Goal: Check status: Check status

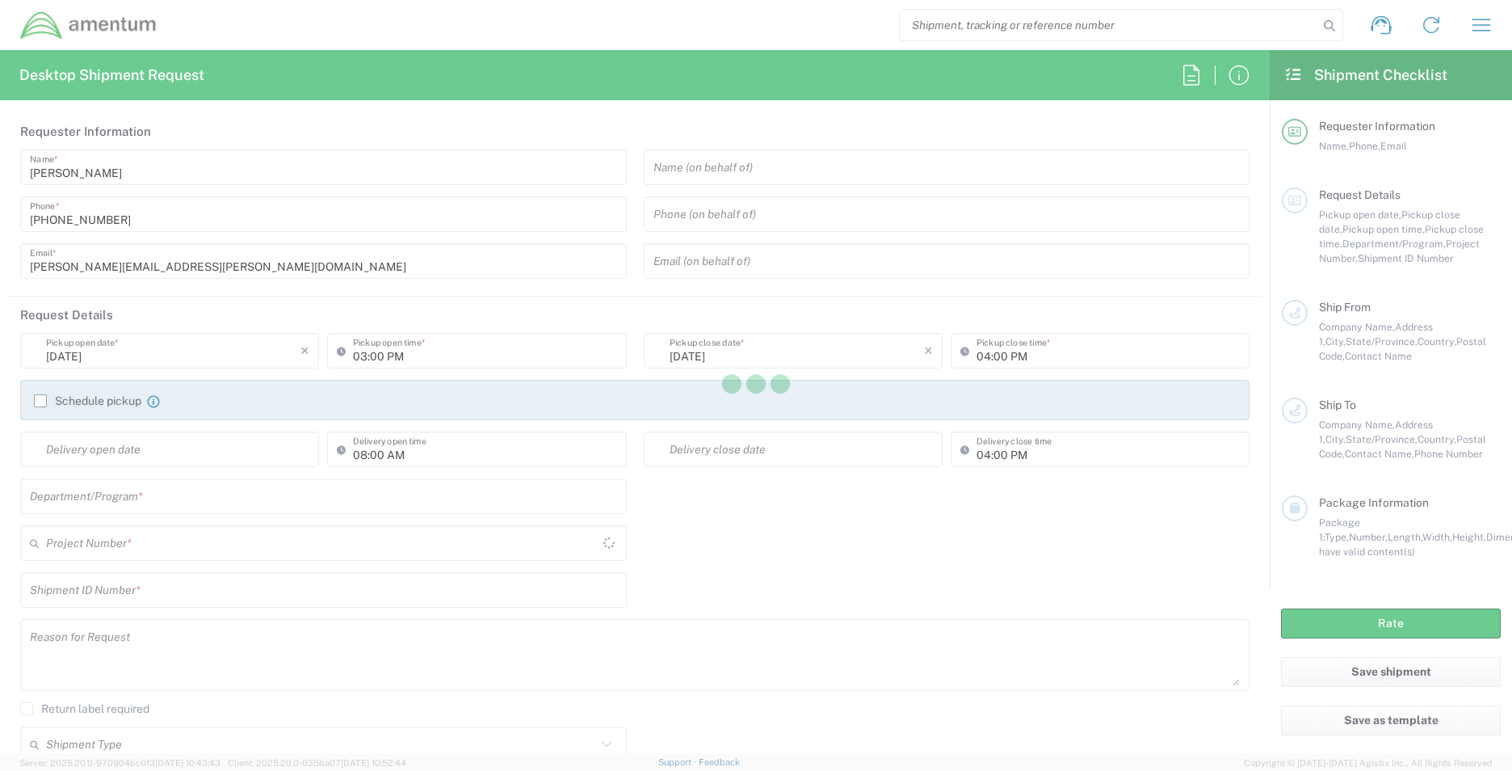
type input "[GEOGRAPHIC_DATA]"
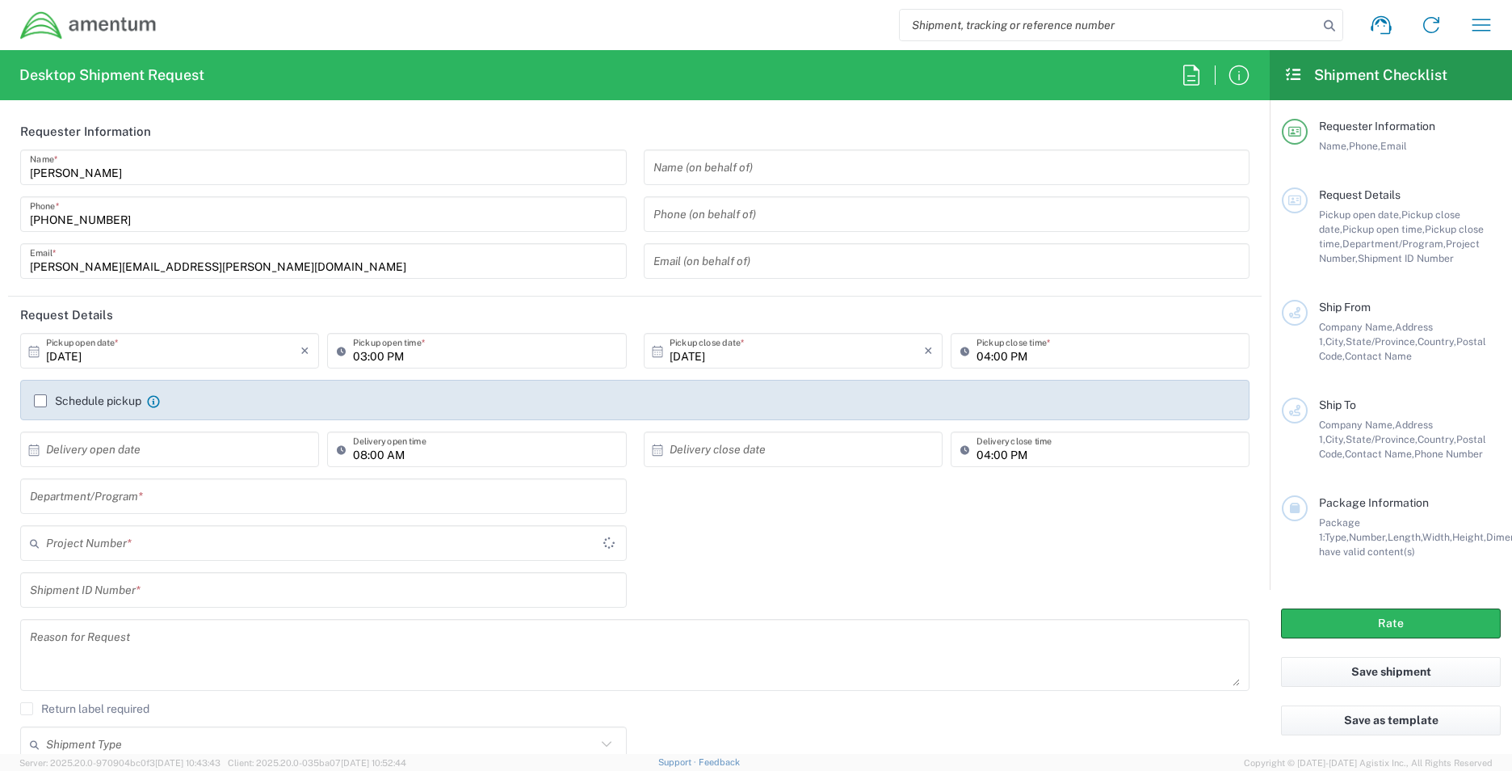
type input "OVHD.101000.00000"
click at [1197, 84] on icon "button" at bounding box center [1191, 75] width 26 height 26
click at [1289, 79] on icon at bounding box center [1293, 74] width 19 height 15
click at [1480, 19] on icon "button" at bounding box center [1481, 25] width 19 height 12
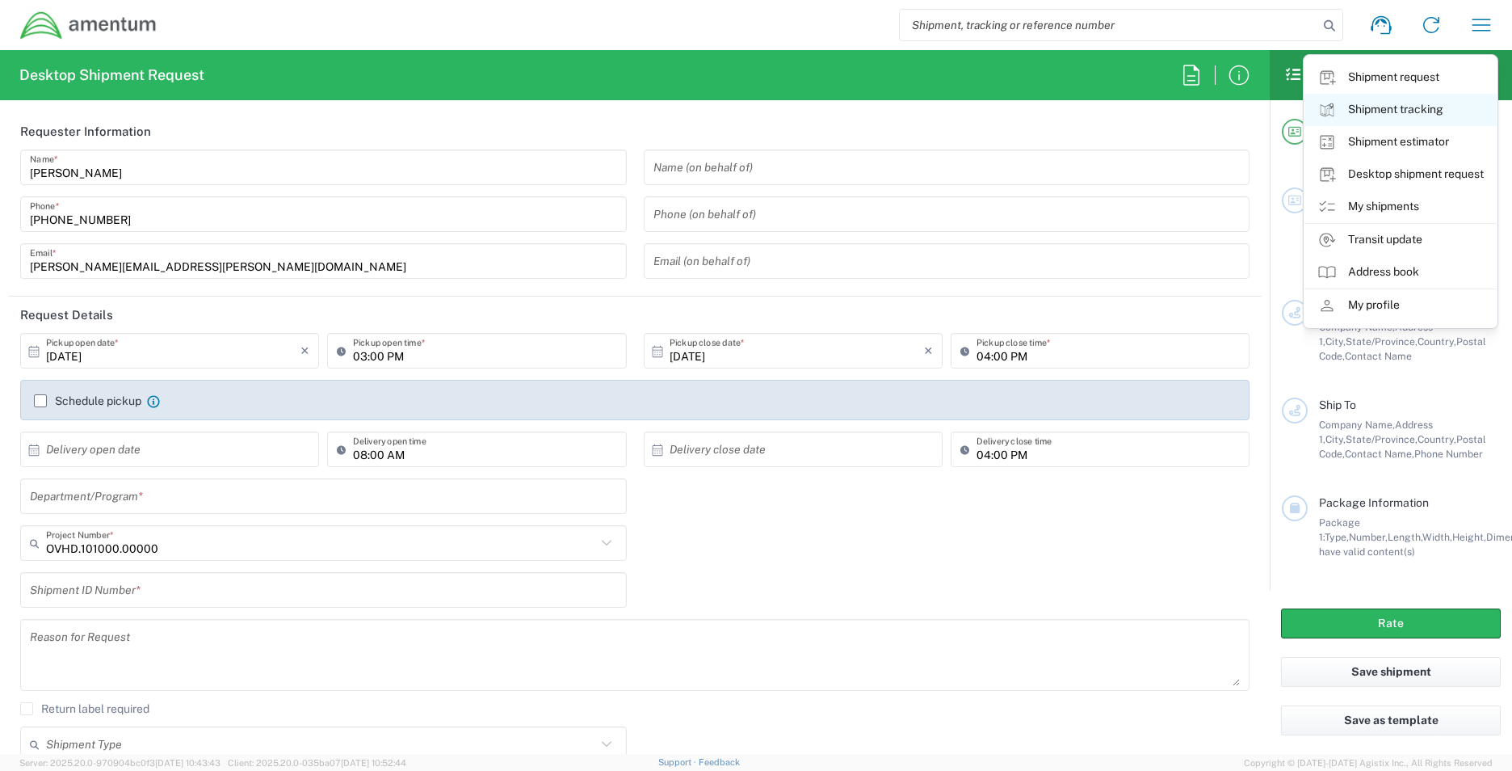
click at [1424, 113] on link "Shipment tracking" at bounding box center [1400, 110] width 192 height 32
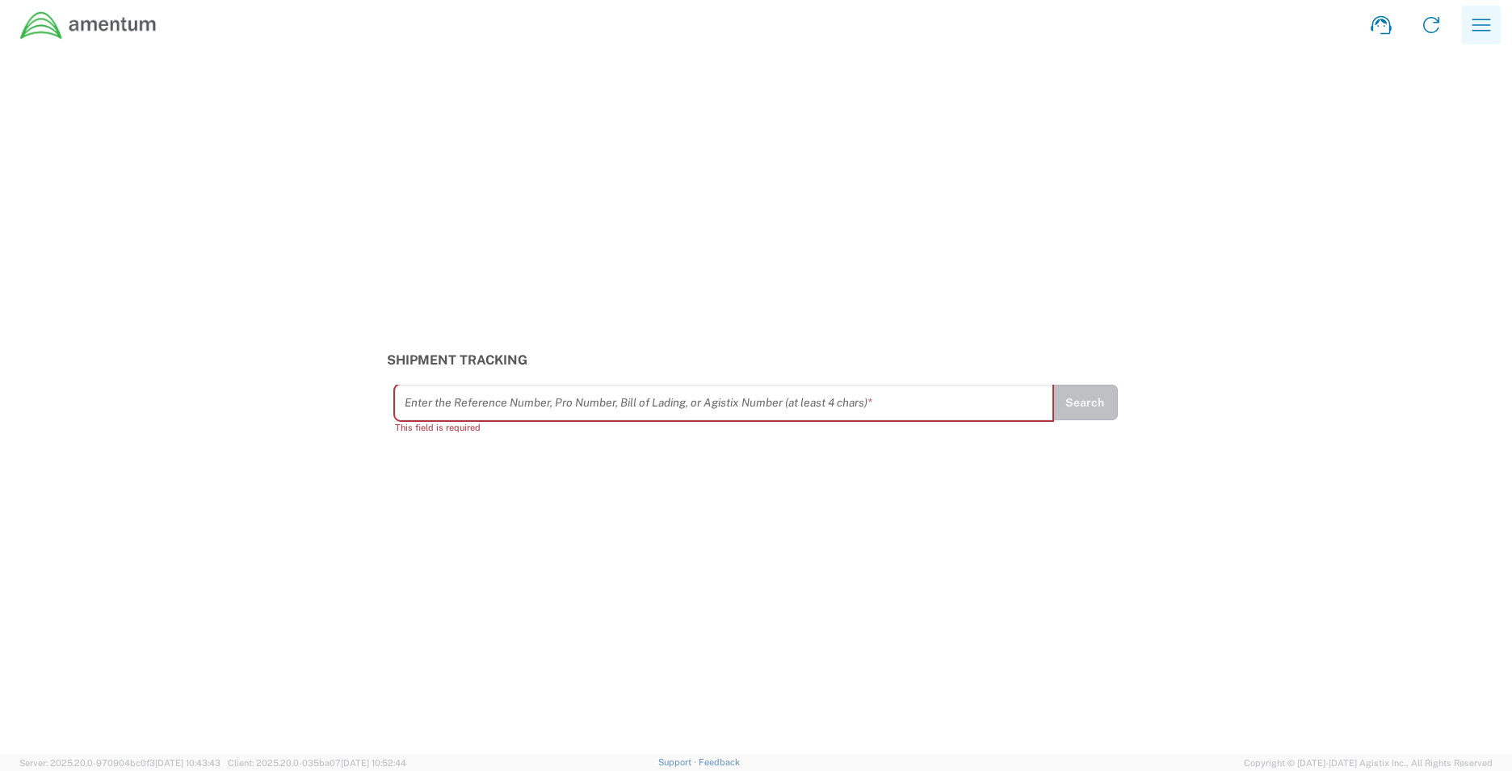
click at [1487, 26] on icon "button" at bounding box center [1481, 25] width 26 height 26
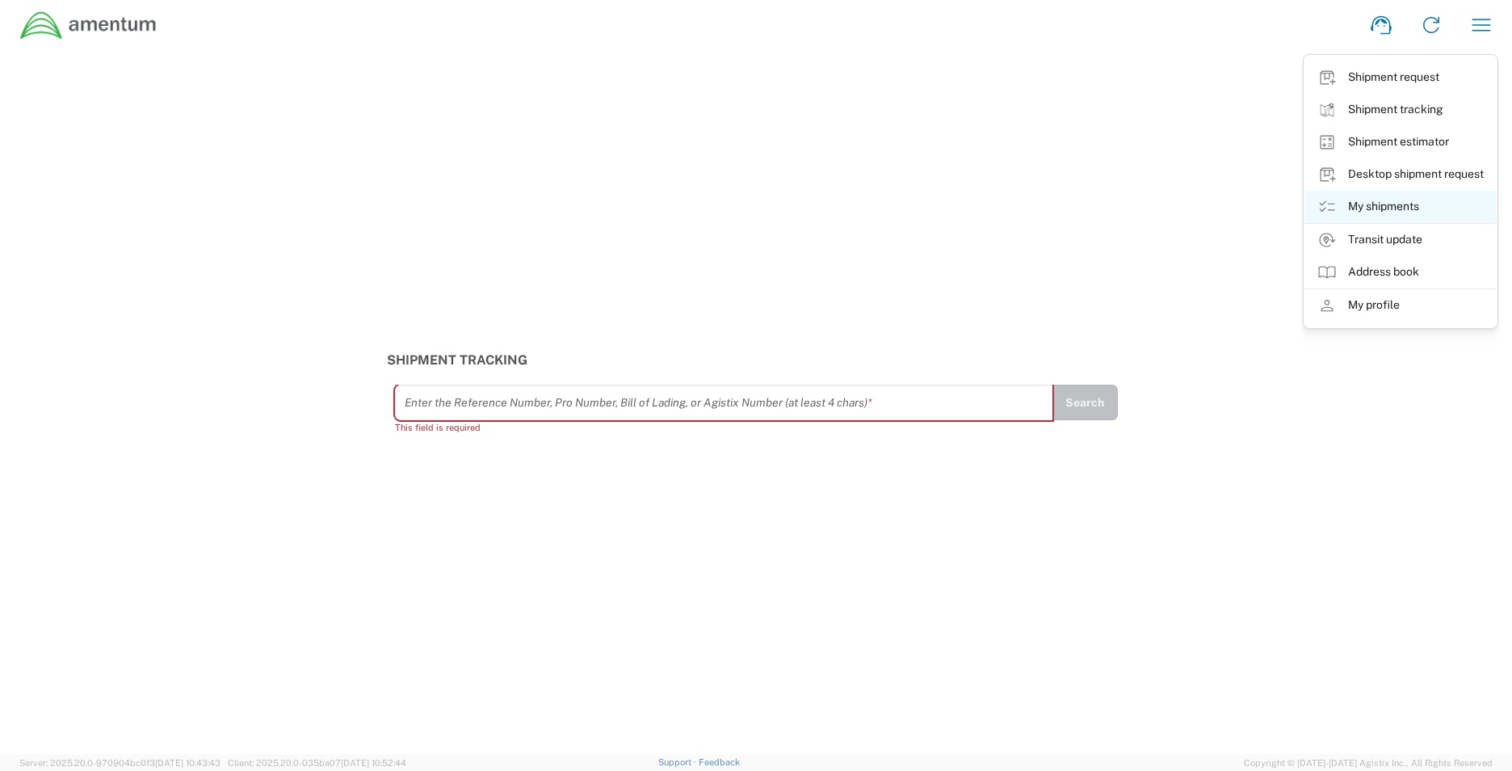
click at [1363, 204] on link "My shipments" at bounding box center [1400, 207] width 192 height 32
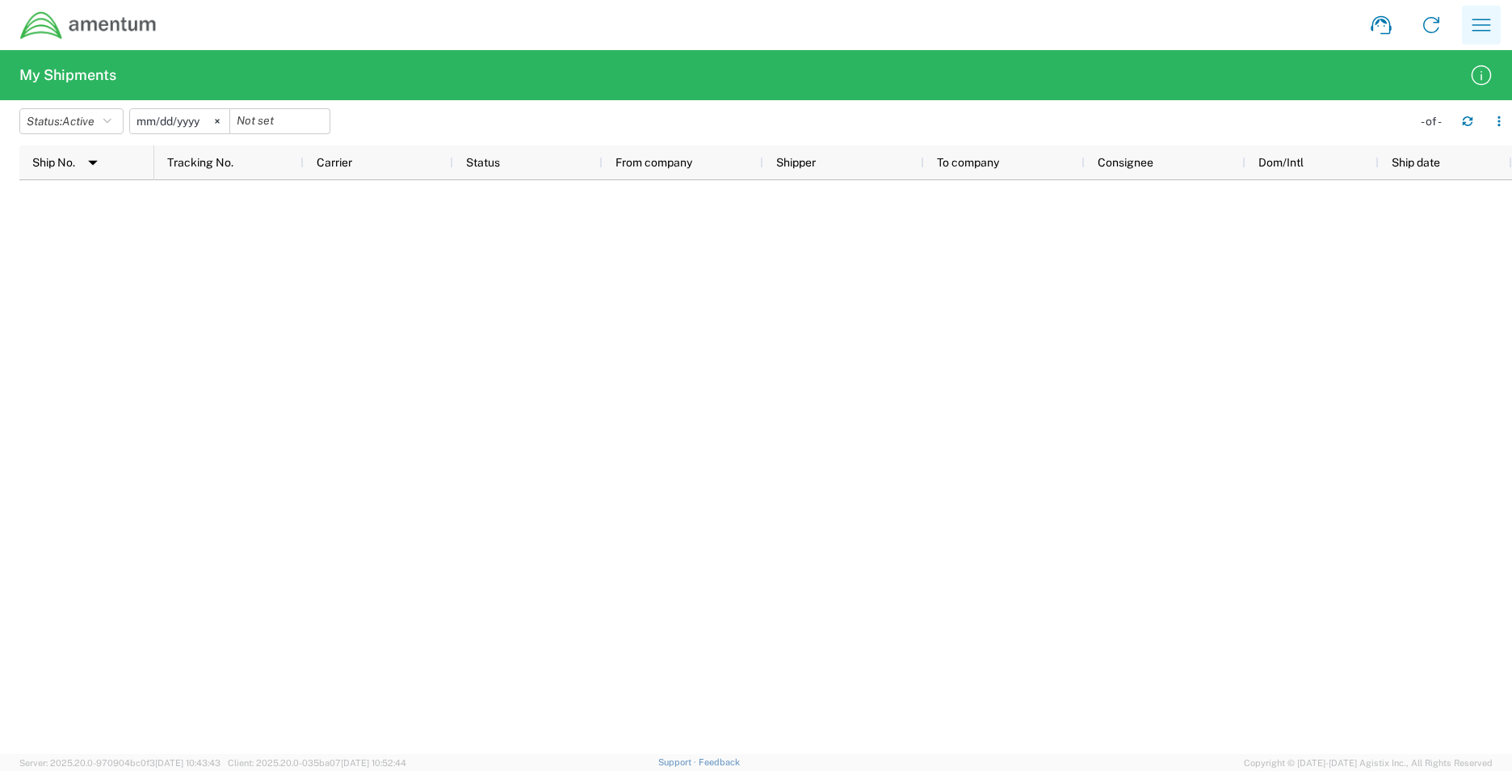
click at [1480, 21] on icon "button" at bounding box center [1481, 25] width 26 height 26
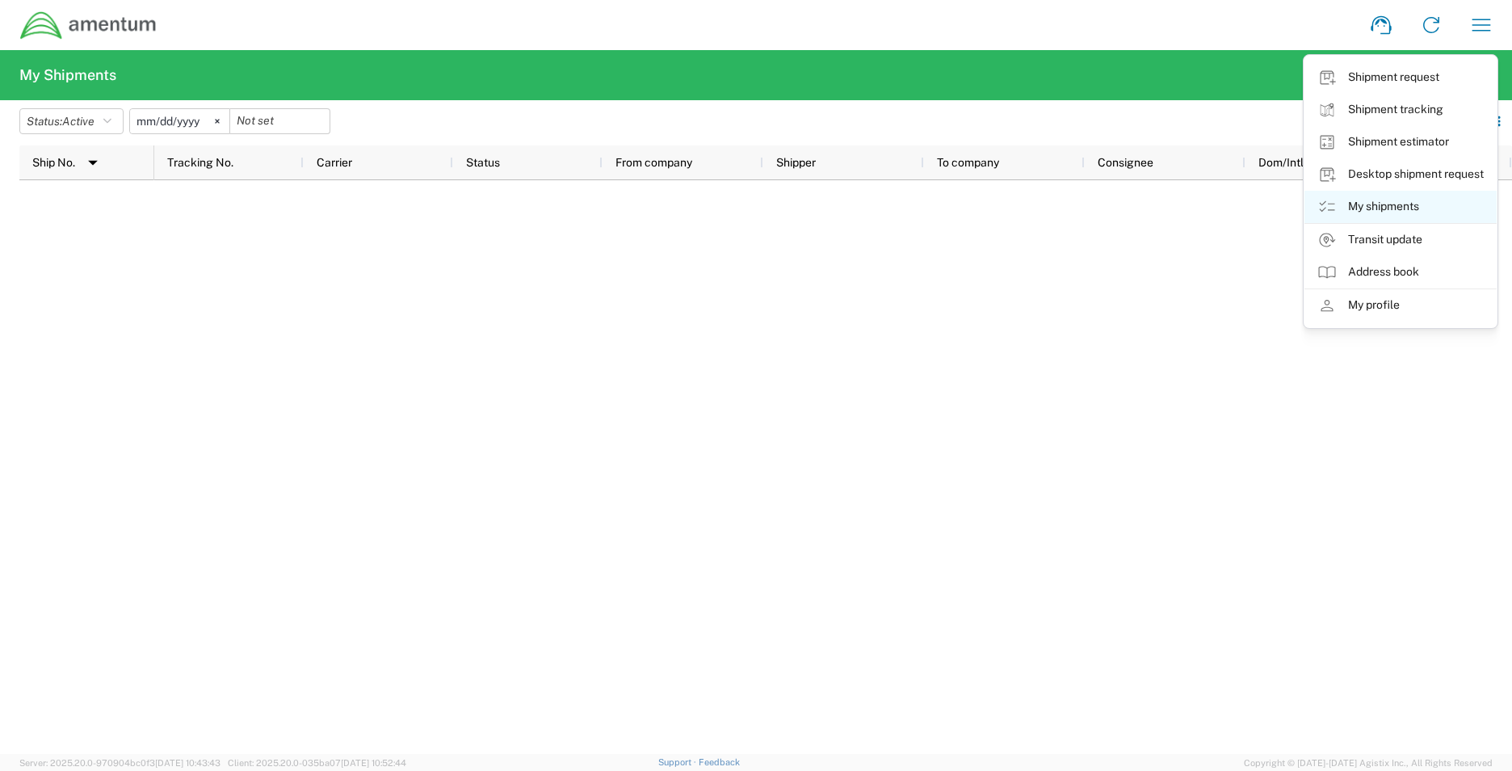
click at [1388, 204] on link "My shipments" at bounding box center [1400, 207] width 192 height 32
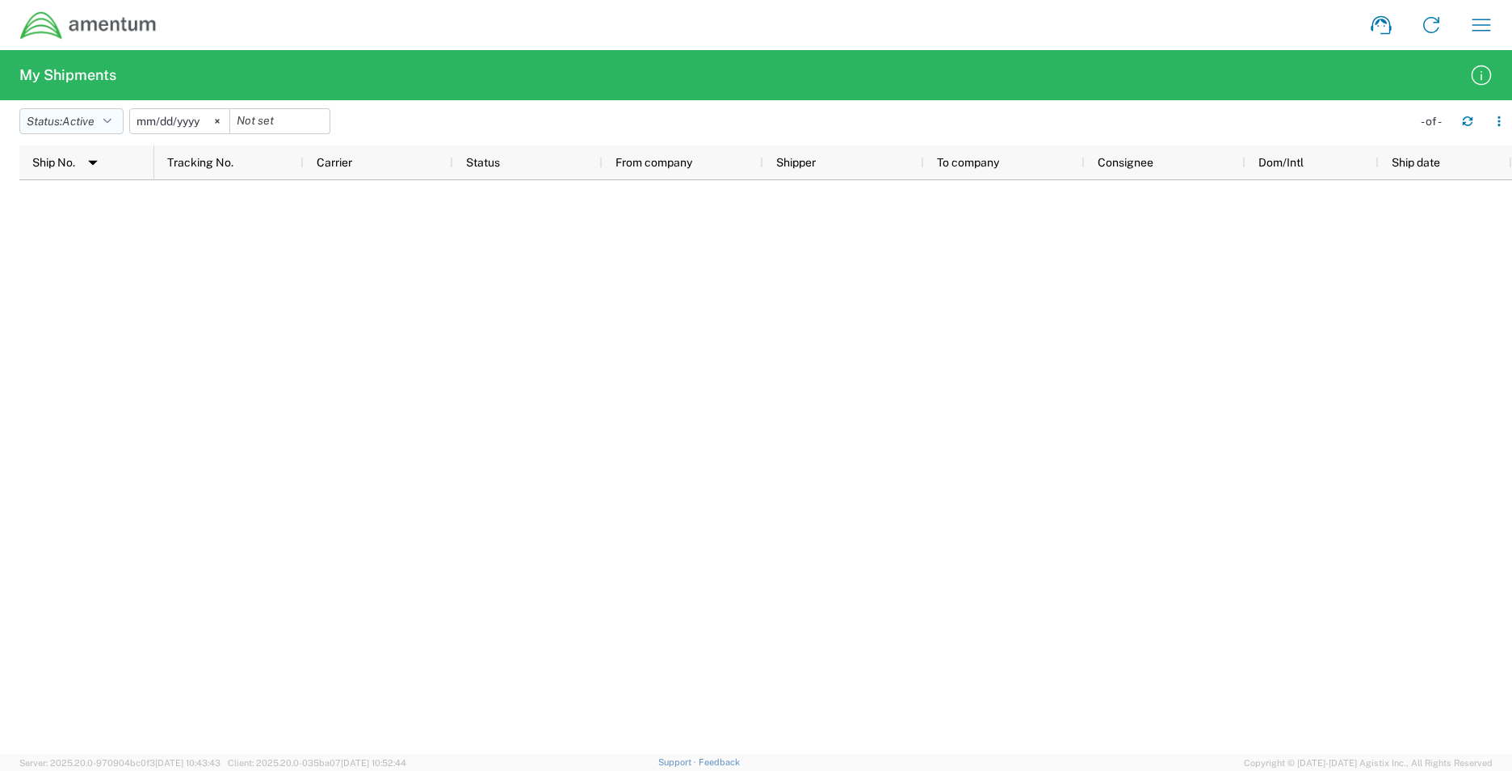
click at [124, 127] on button "Status: Active" at bounding box center [71, 121] width 104 height 26
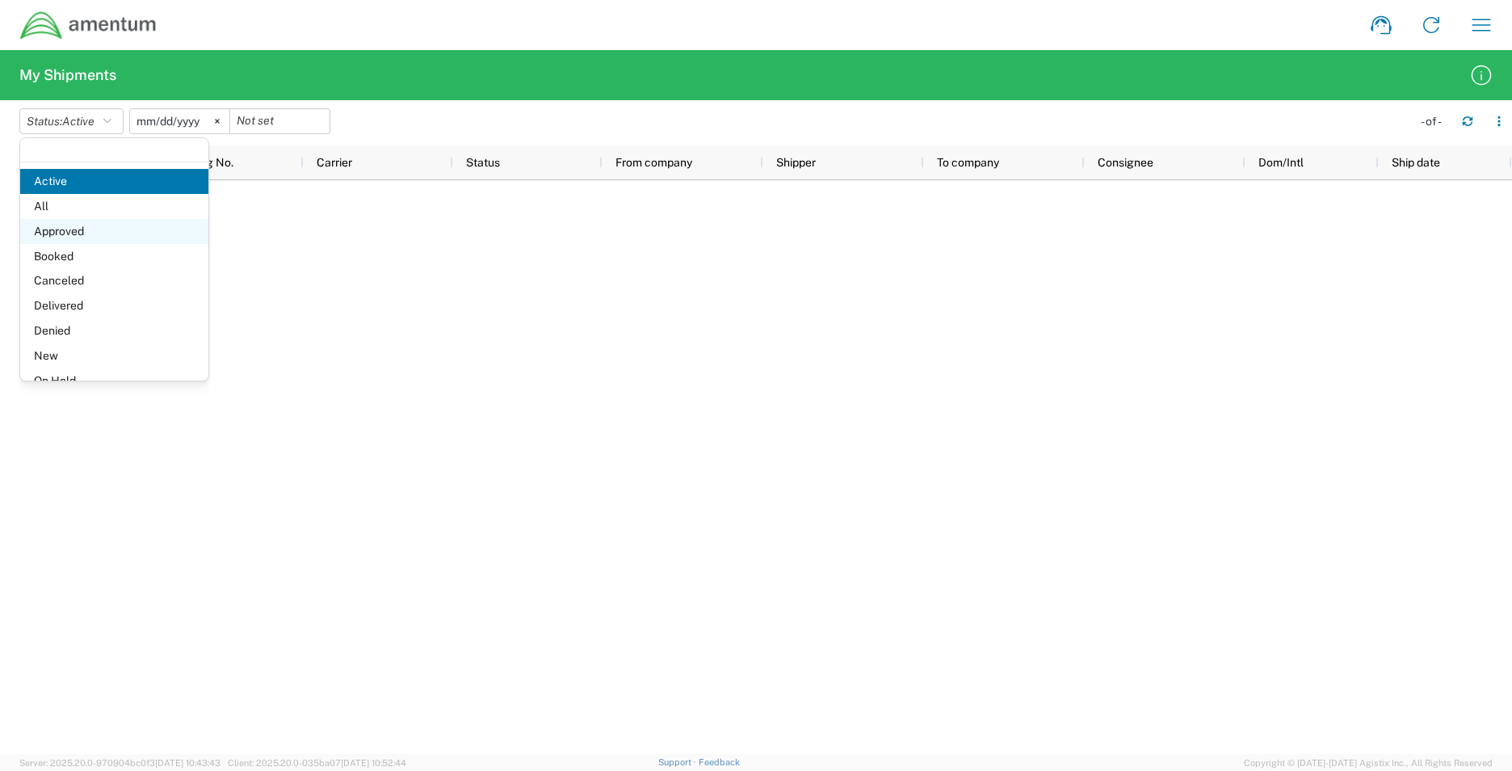
click at [81, 221] on span "Approved" at bounding box center [114, 231] width 188 height 25
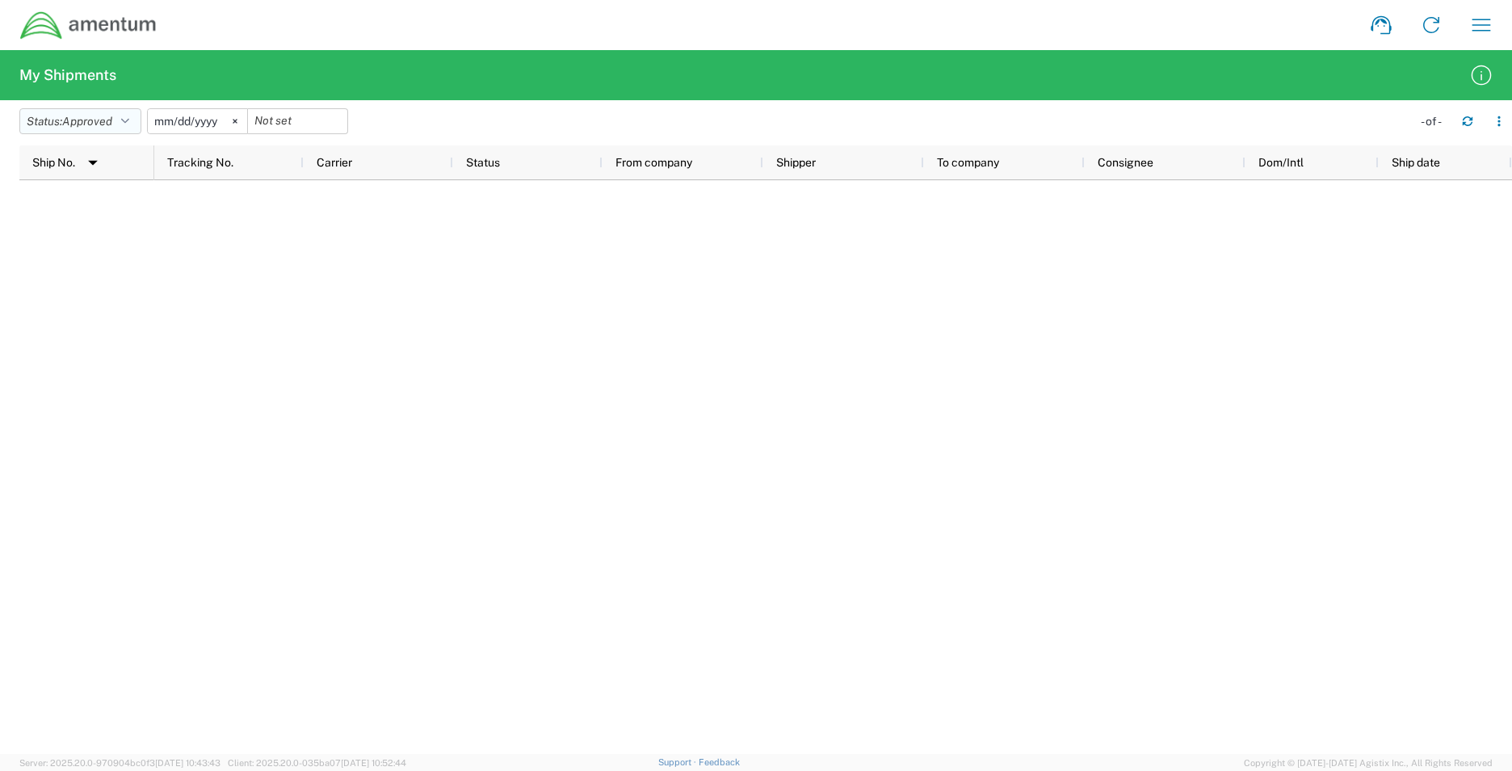
click at [112, 124] on span "Approved" at bounding box center [87, 121] width 50 height 13
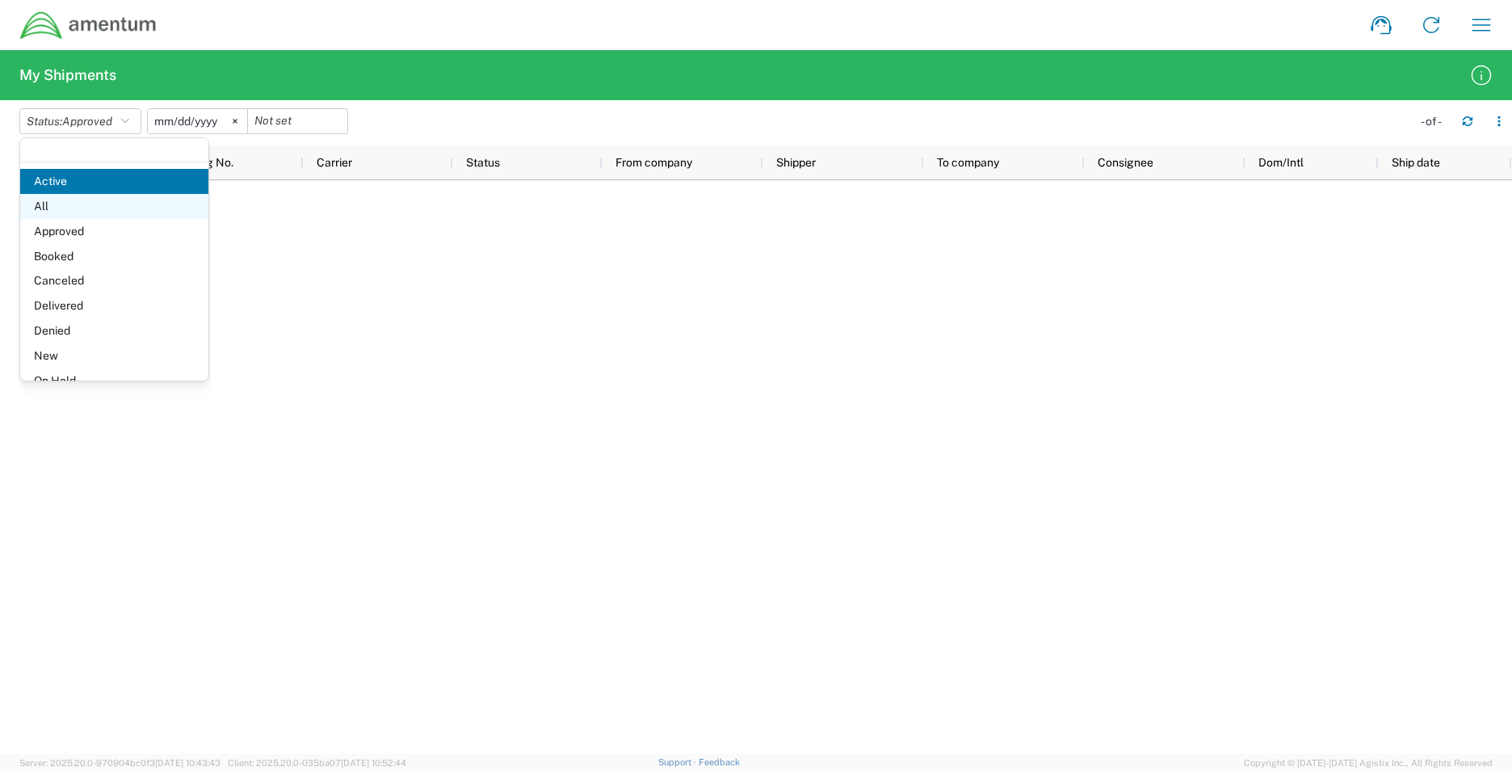
click at [73, 200] on span "All" at bounding box center [114, 206] width 188 height 25
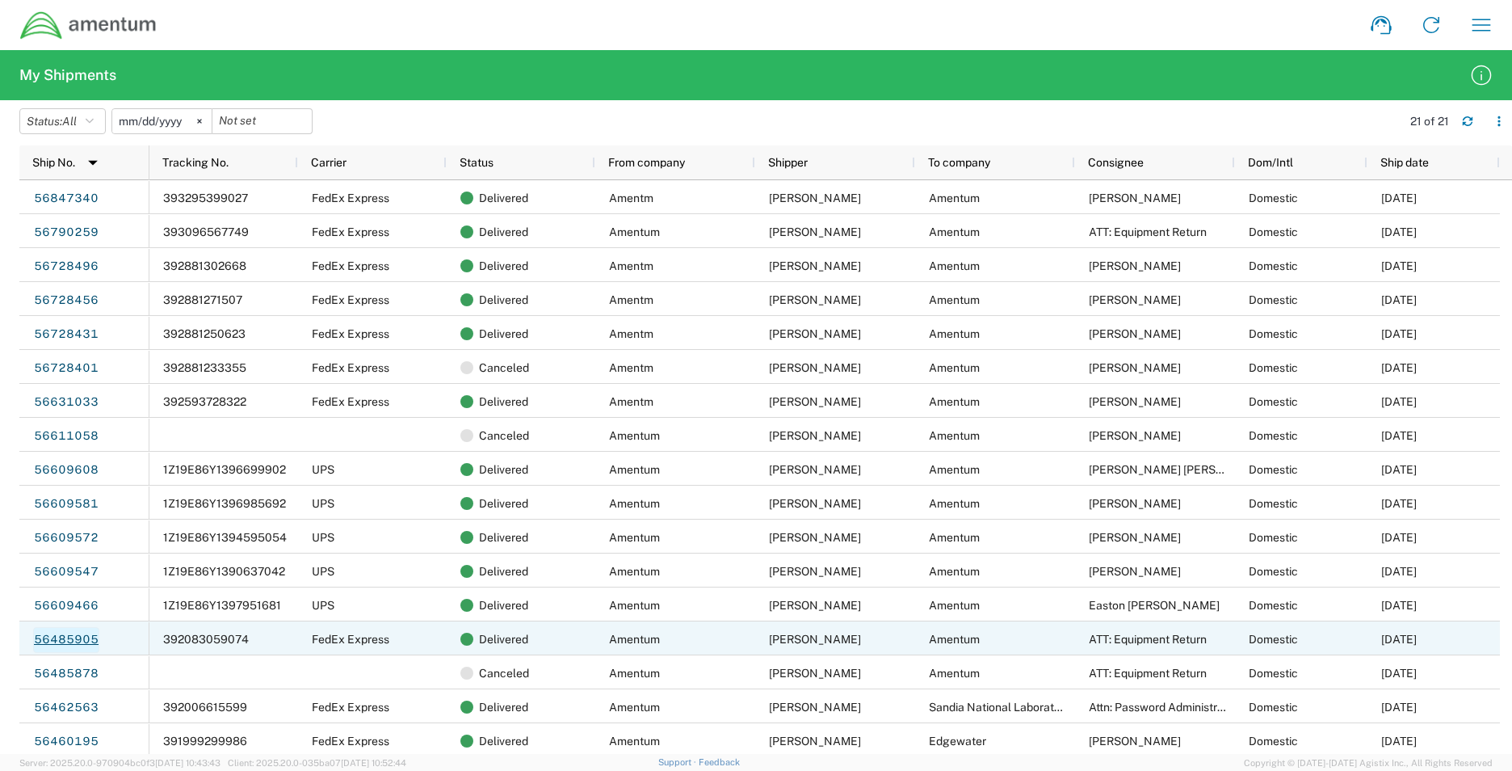
click at [77, 632] on link "56485905" at bounding box center [66, 640] width 66 height 26
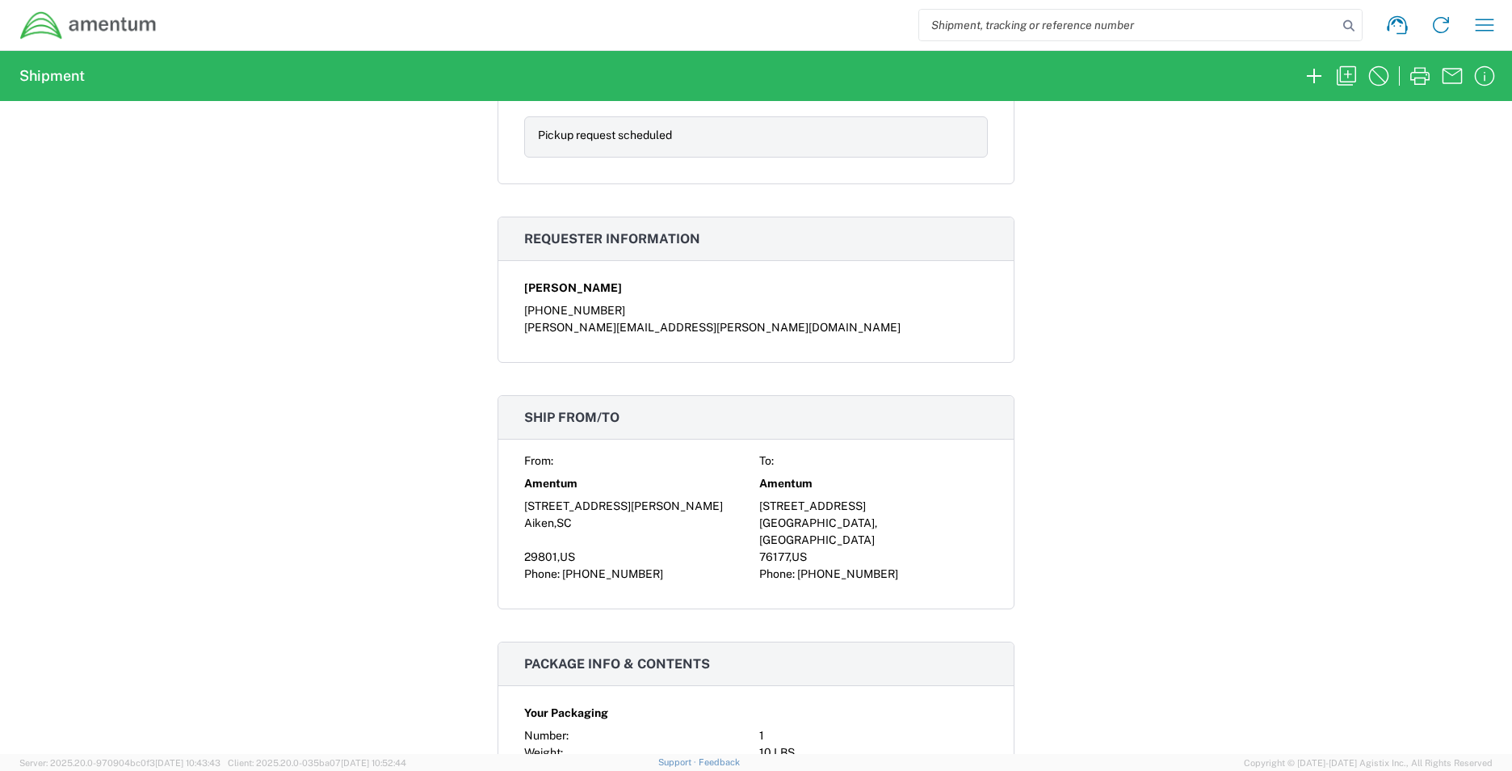
scroll to position [727, 0]
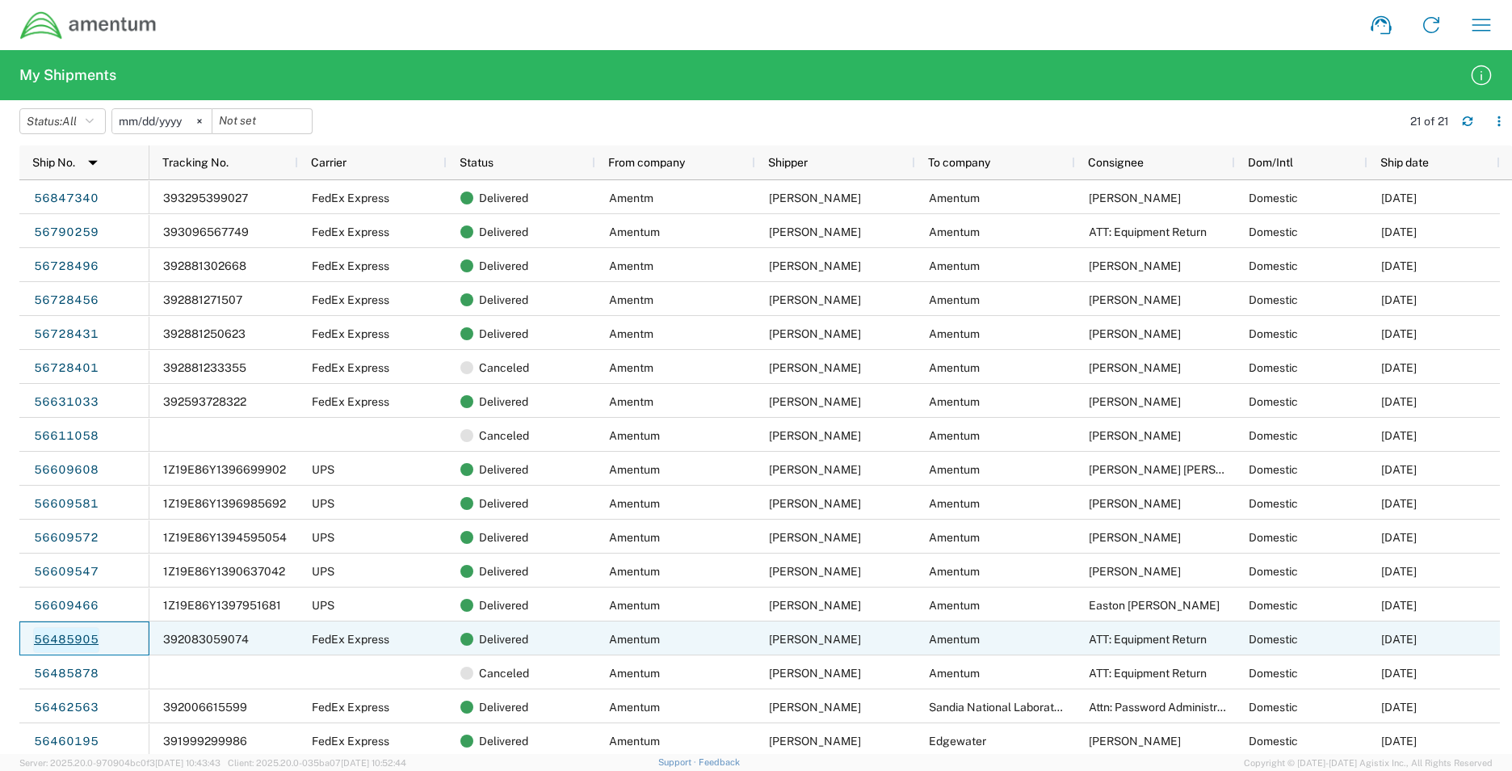
click at [46, 640] on link "56485905" at bounding box center [66, 640] width 66 height 26
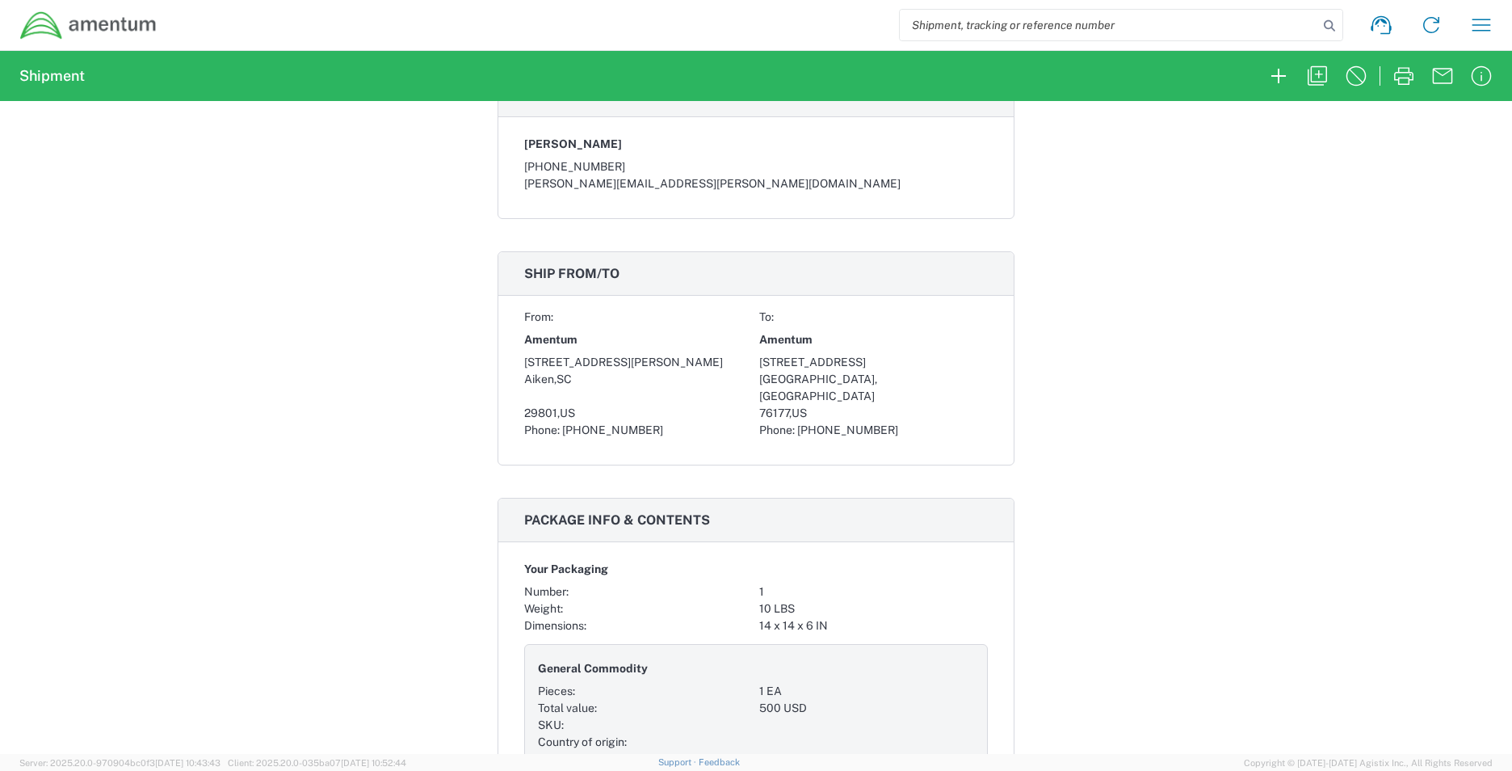
scroll to position [888, 0]
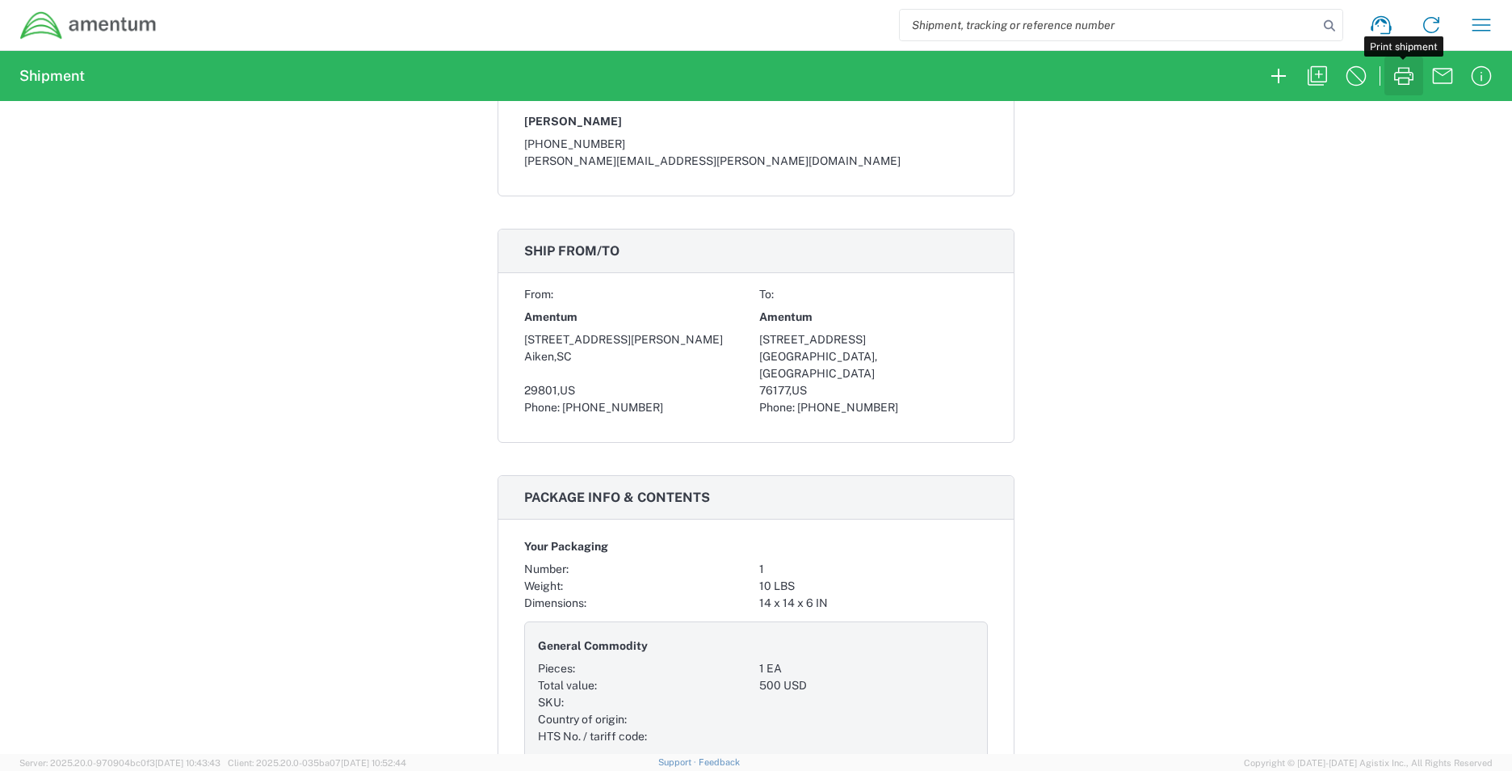
click at [1414, 72] on icon "button" at bounding box center [1404, 76] width 26 height 26
